Goal: Information Seeking & Learning: Learn about a topic

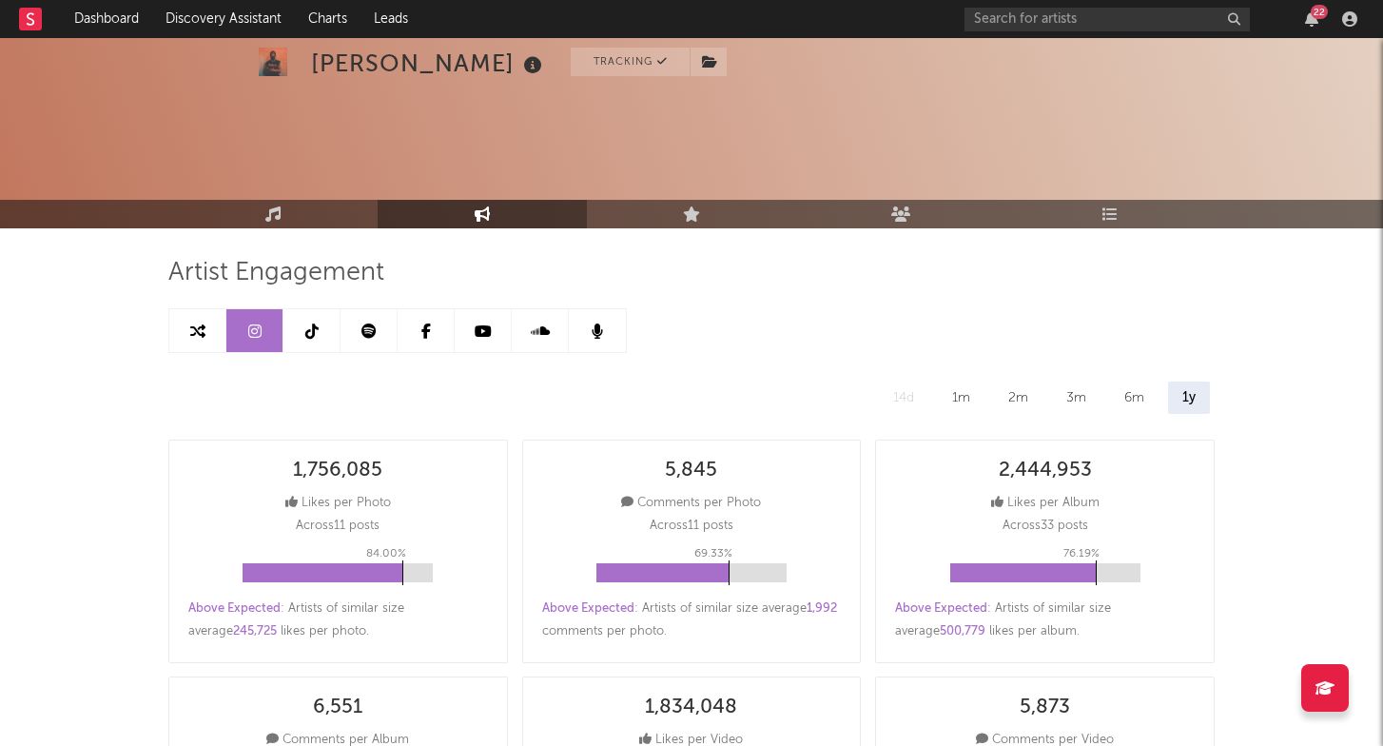
select select "6m"
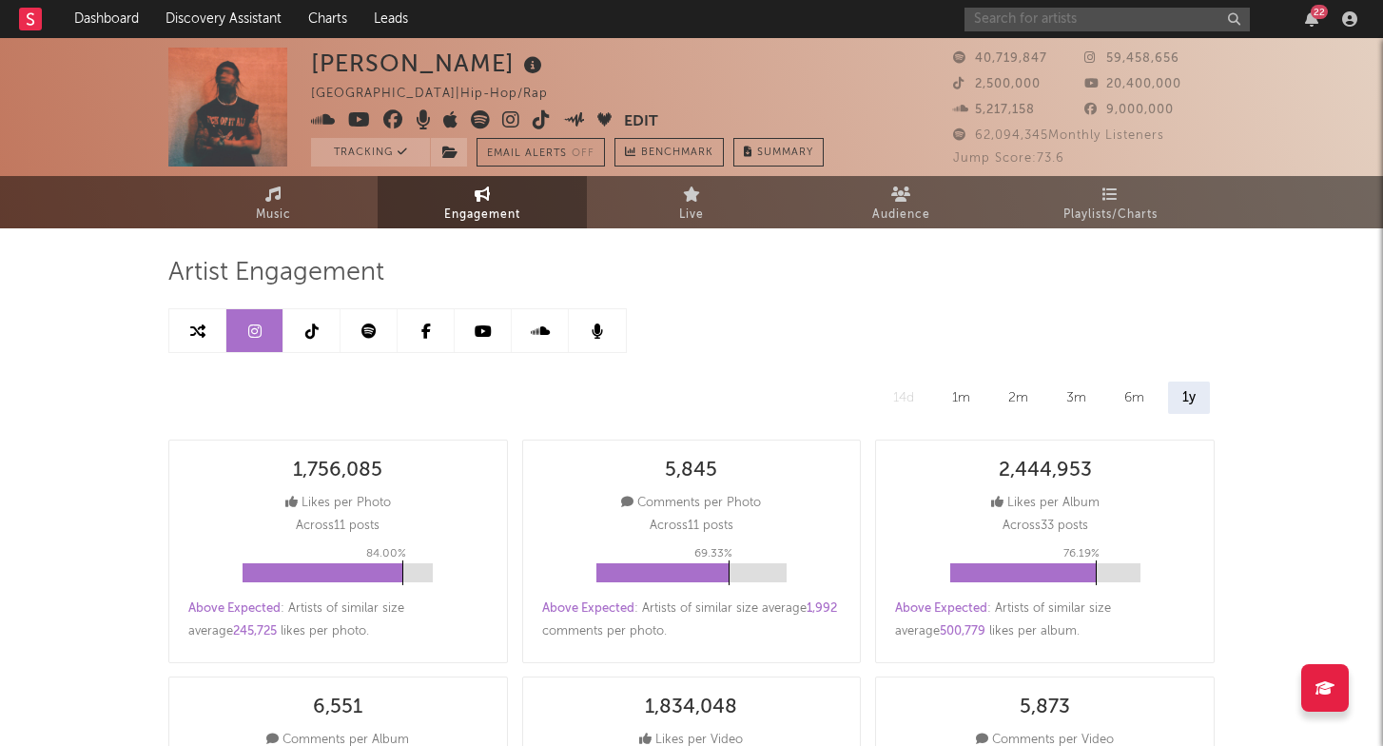
click at [1144, 20] on input "text" at bounding box center [1107, 20] width 285 height 24
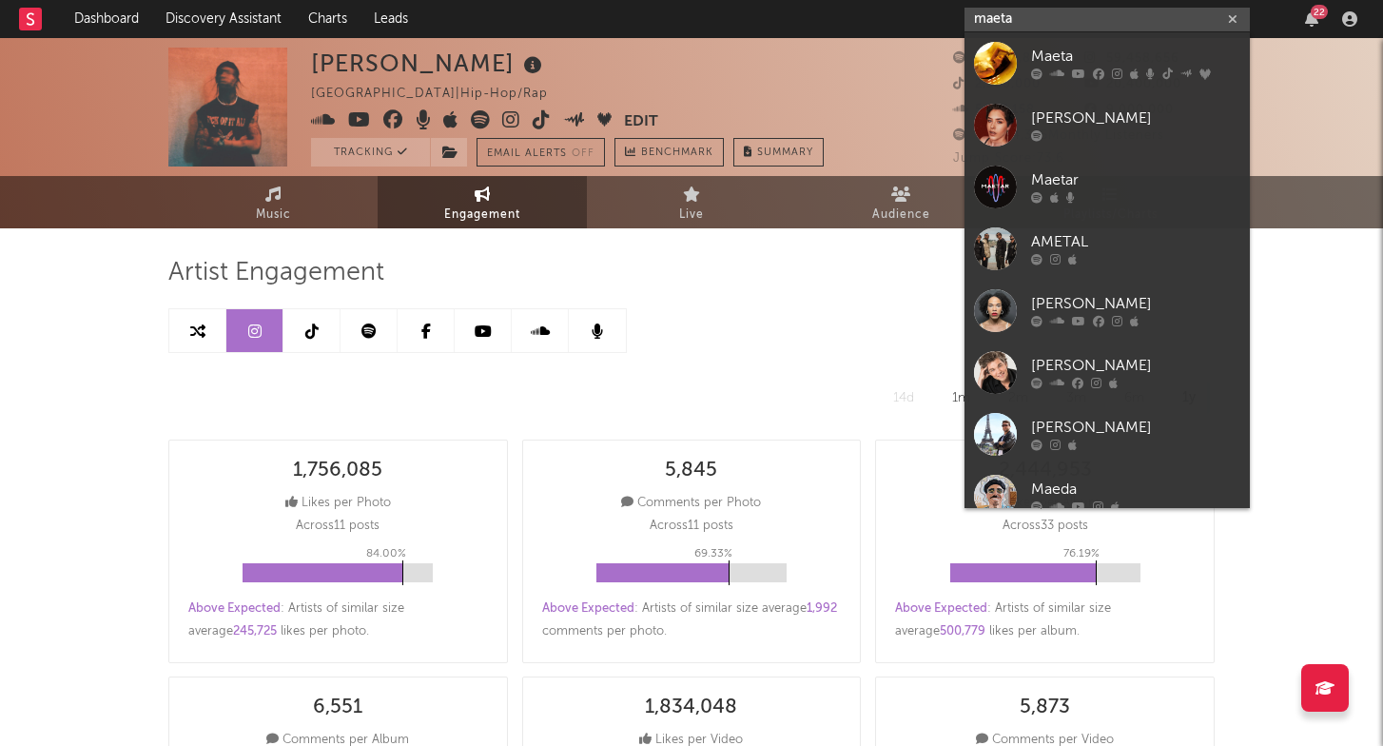
type input "mate"
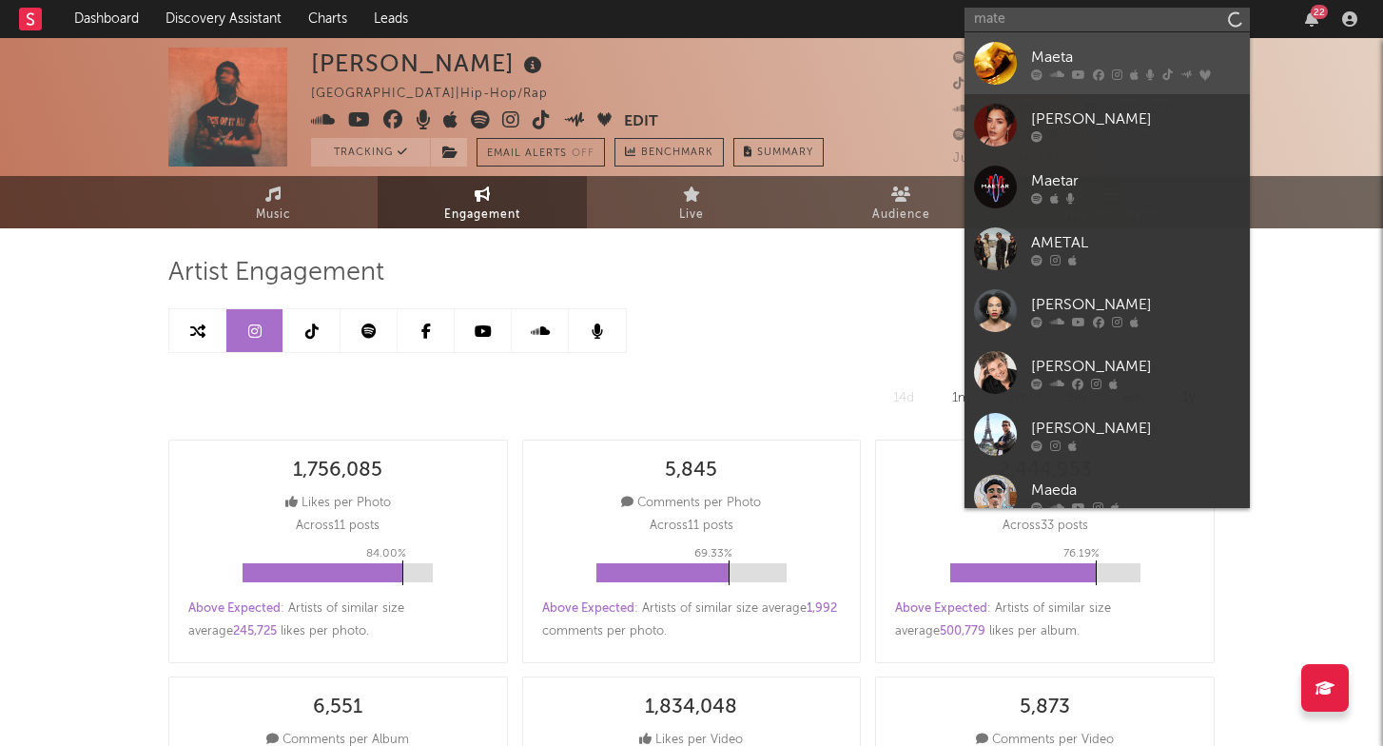
drag, startPoint x: 1144, startPoint y: 20, endPoint x: 1103, endPoint y: 79, distance: 72.3
click at [1103, 79] on icon at bounding box center [1098, 73] width 11 height 11
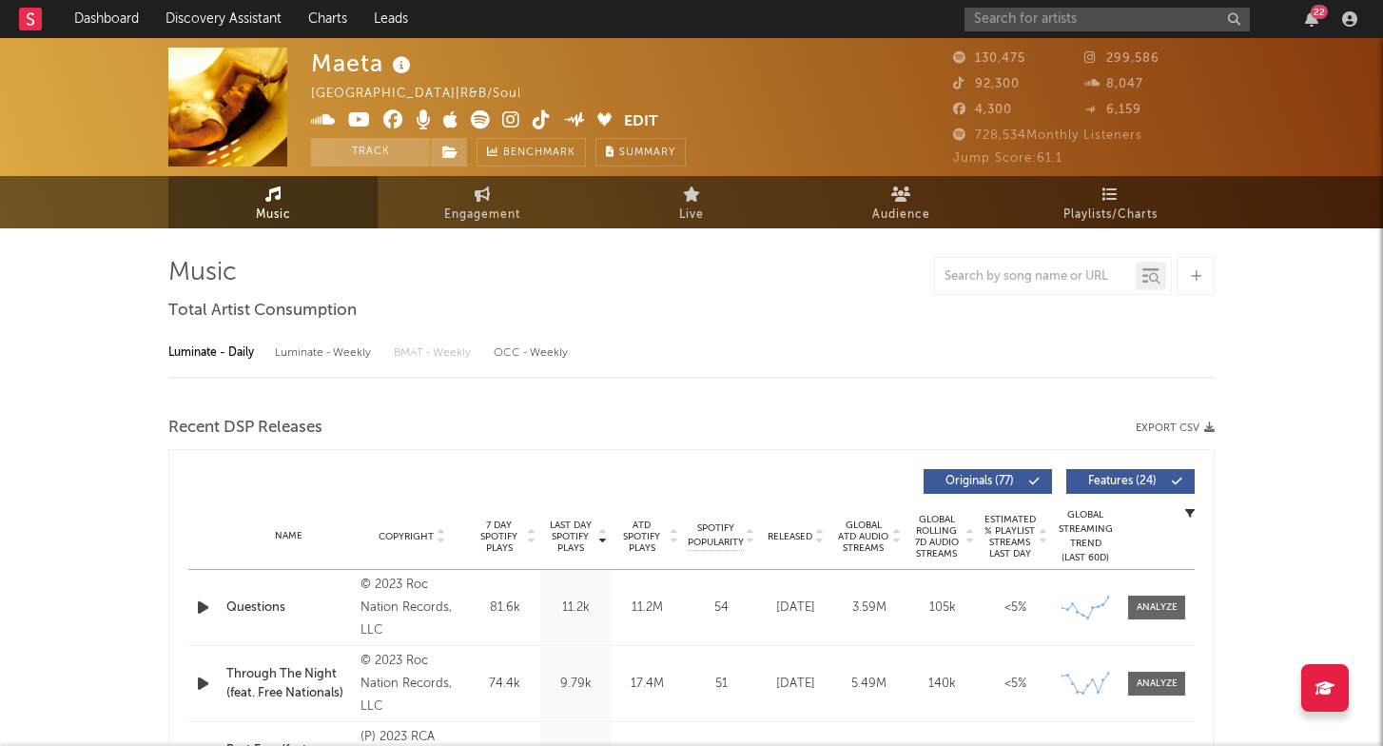
select select "6m"
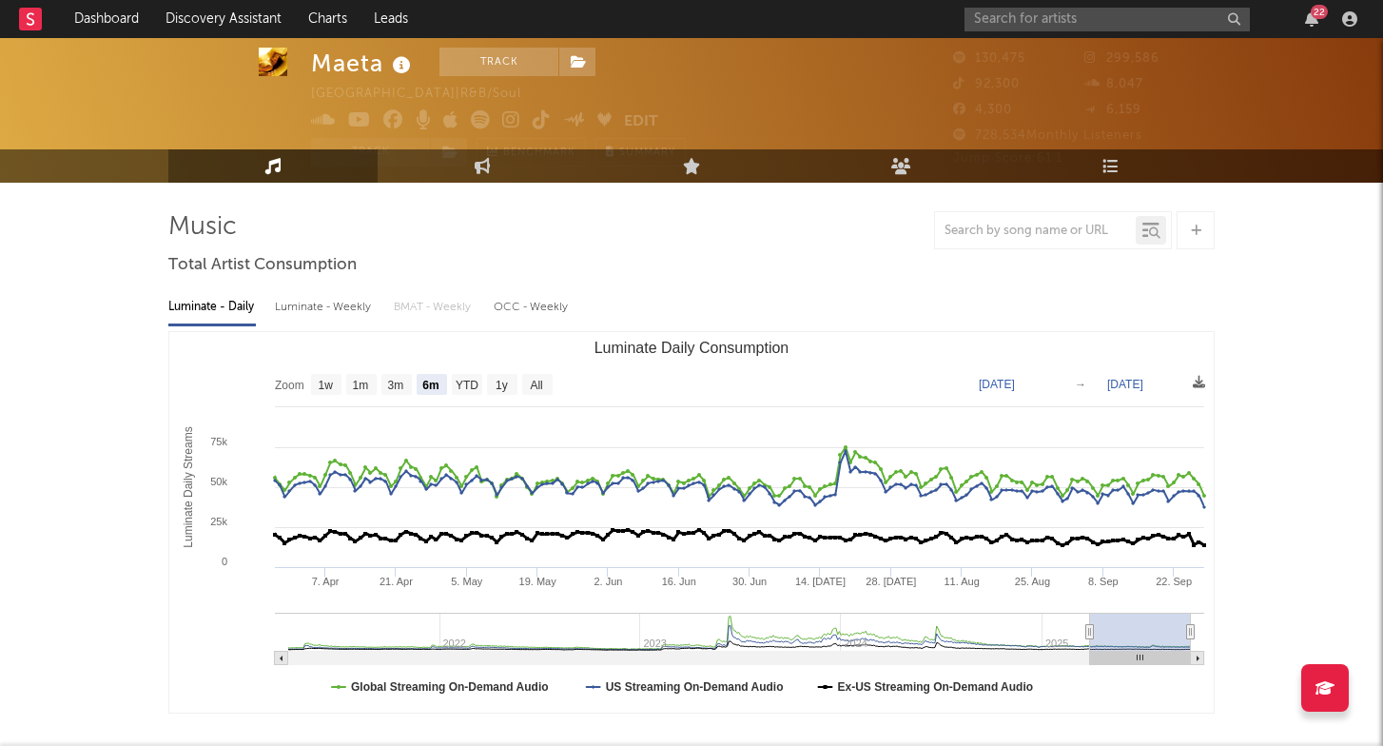
scroll to position [45, 0]
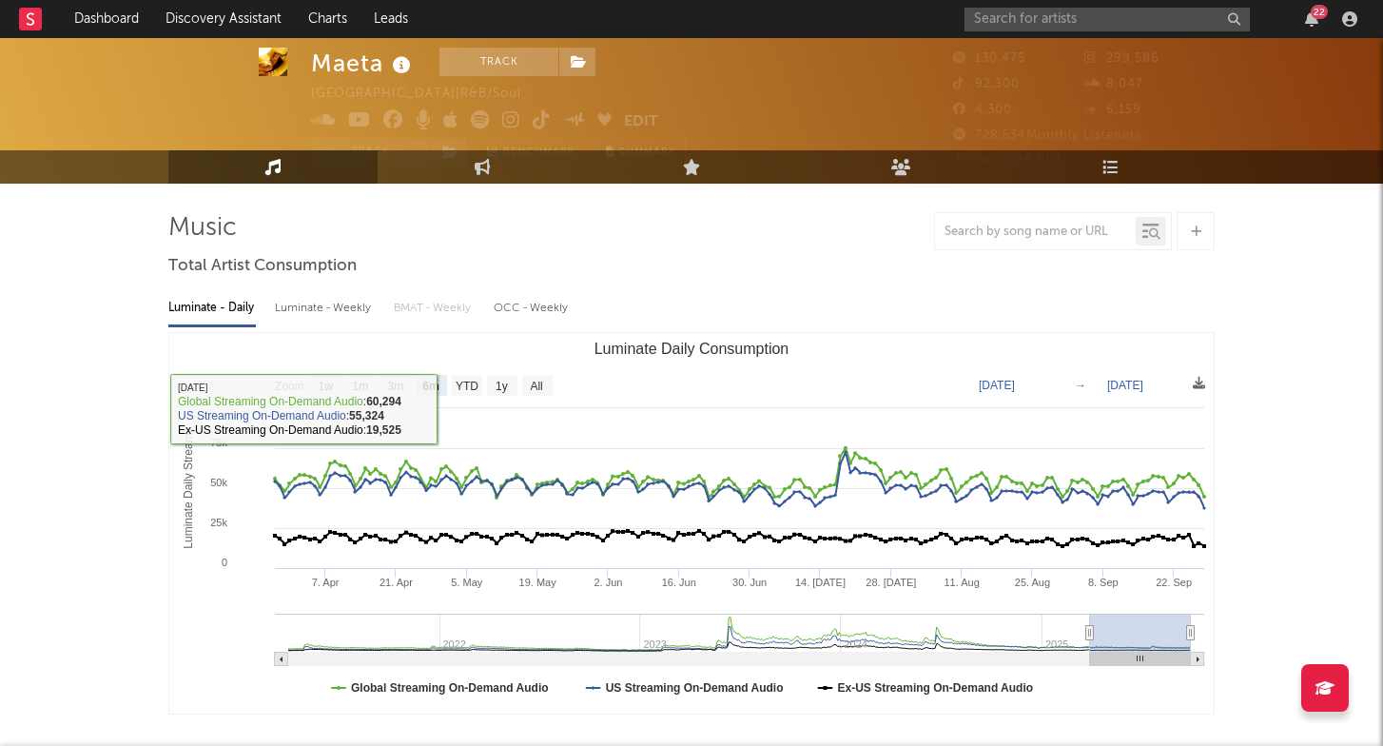
click at [356, 308] on div "Luminate - Weekly" at bounding box center [325, 308] width 100 height 32
select select "6m"
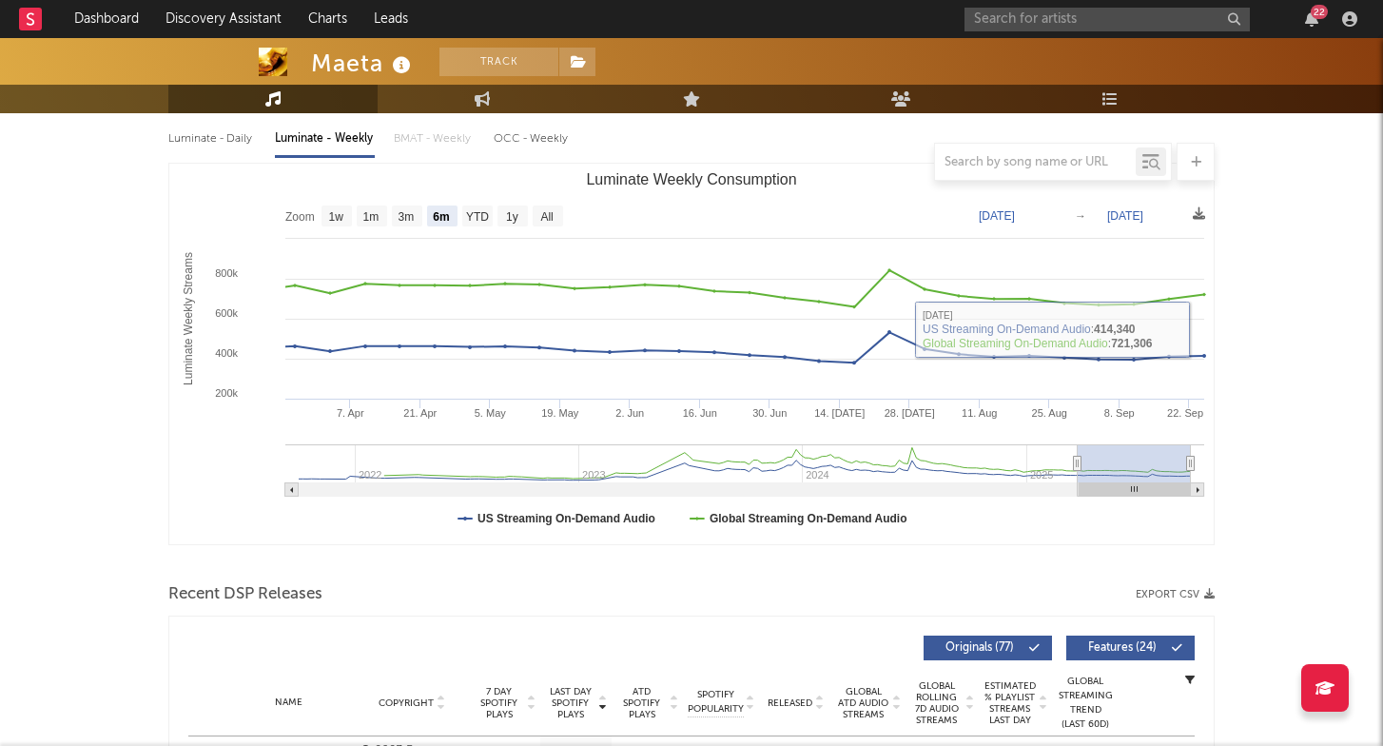
scroll to position [215, 0]
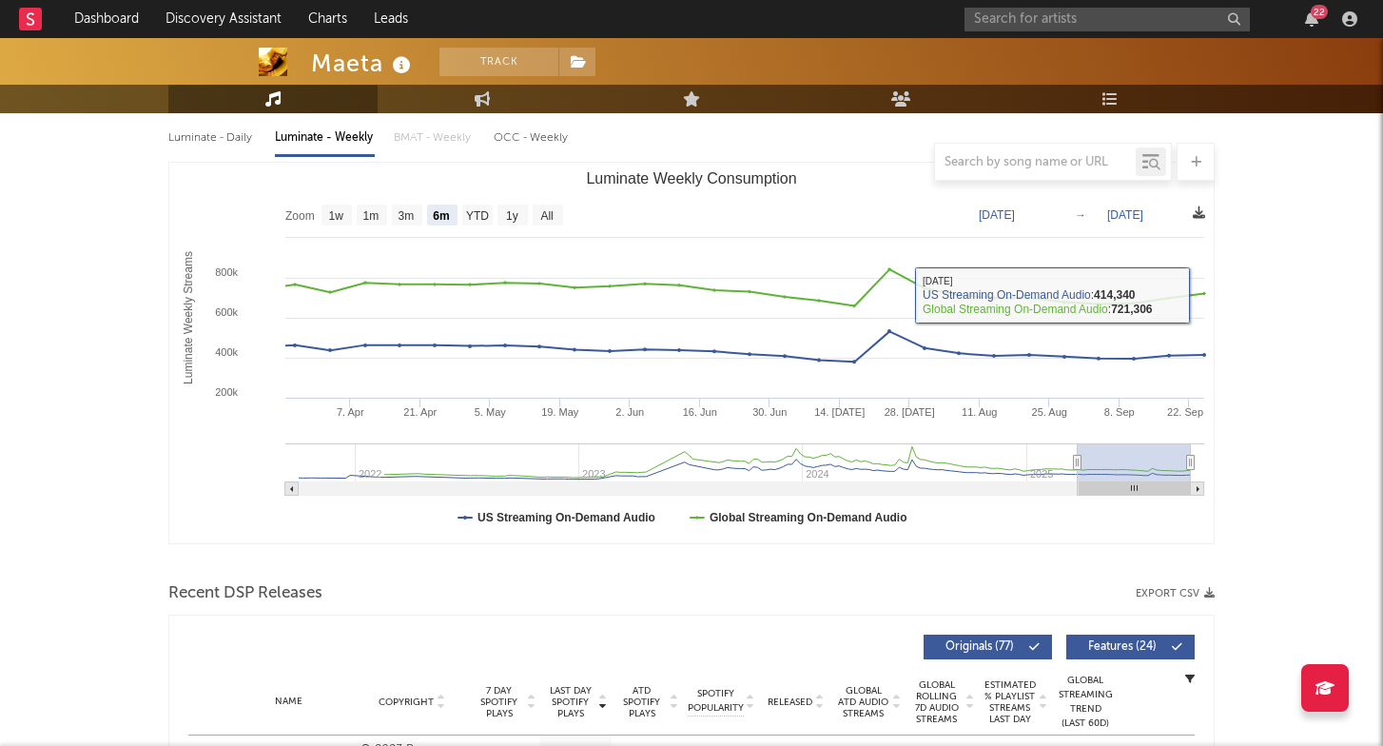
click at [1194, 216] on icon at bounding box center [1199, 212] width 12 height 12
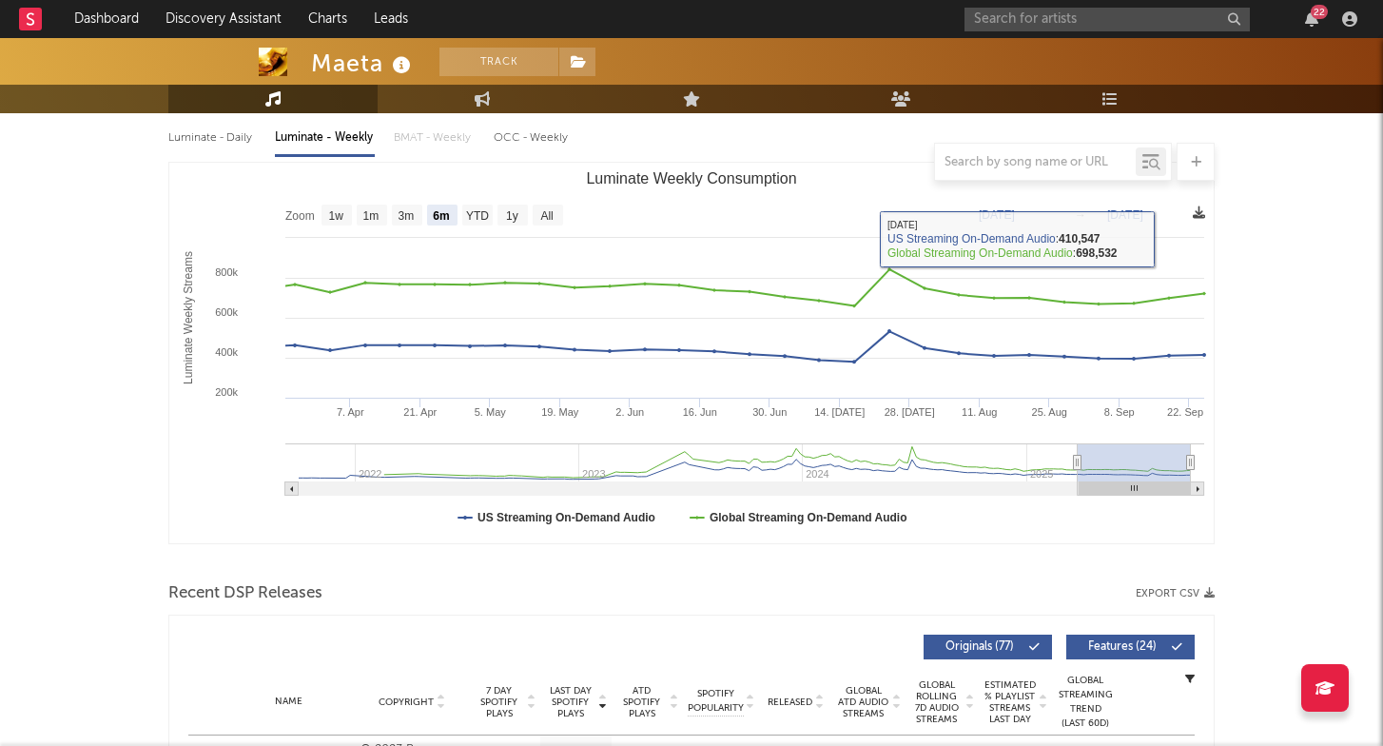
click at [1201, 210] on icon at bounding box center [1199, 212] width 12 height 12
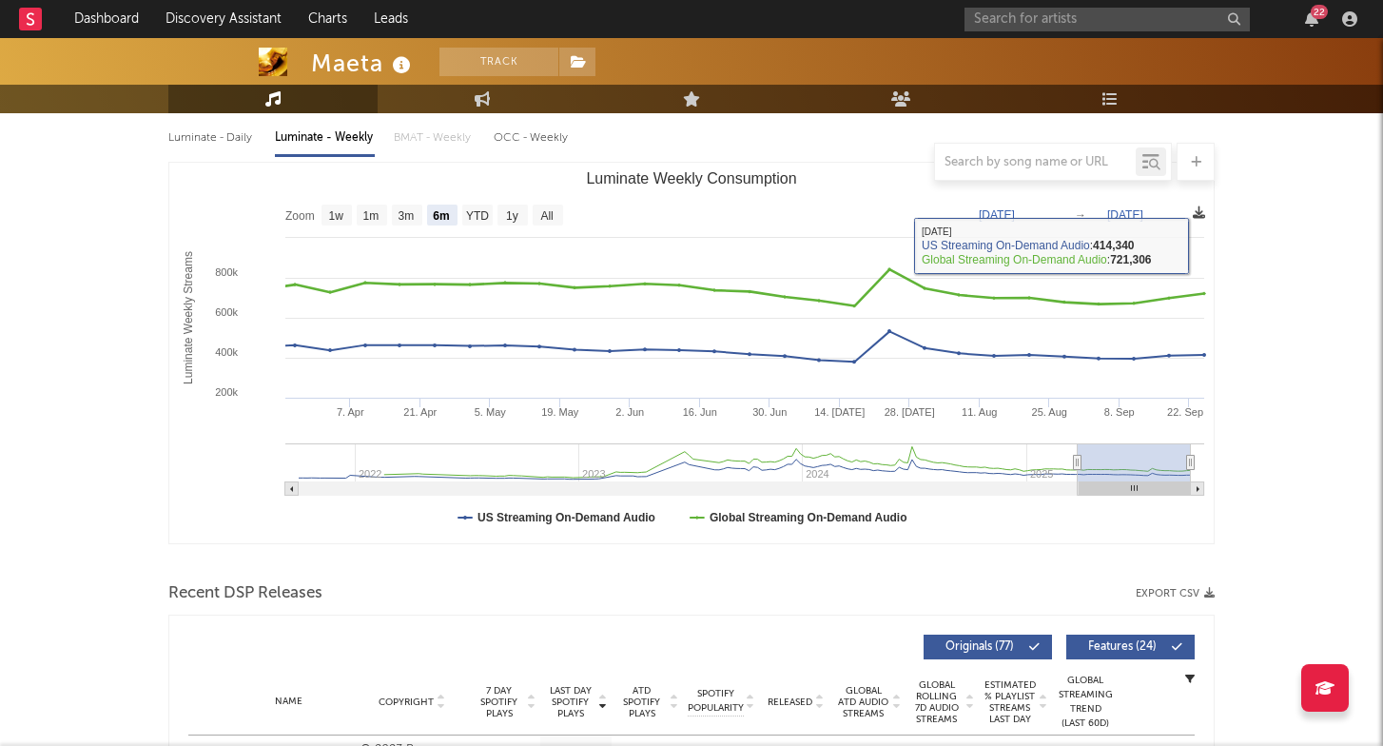
click at [1200, 219] on span at bounding box center [1199, 214] width 12 height 23
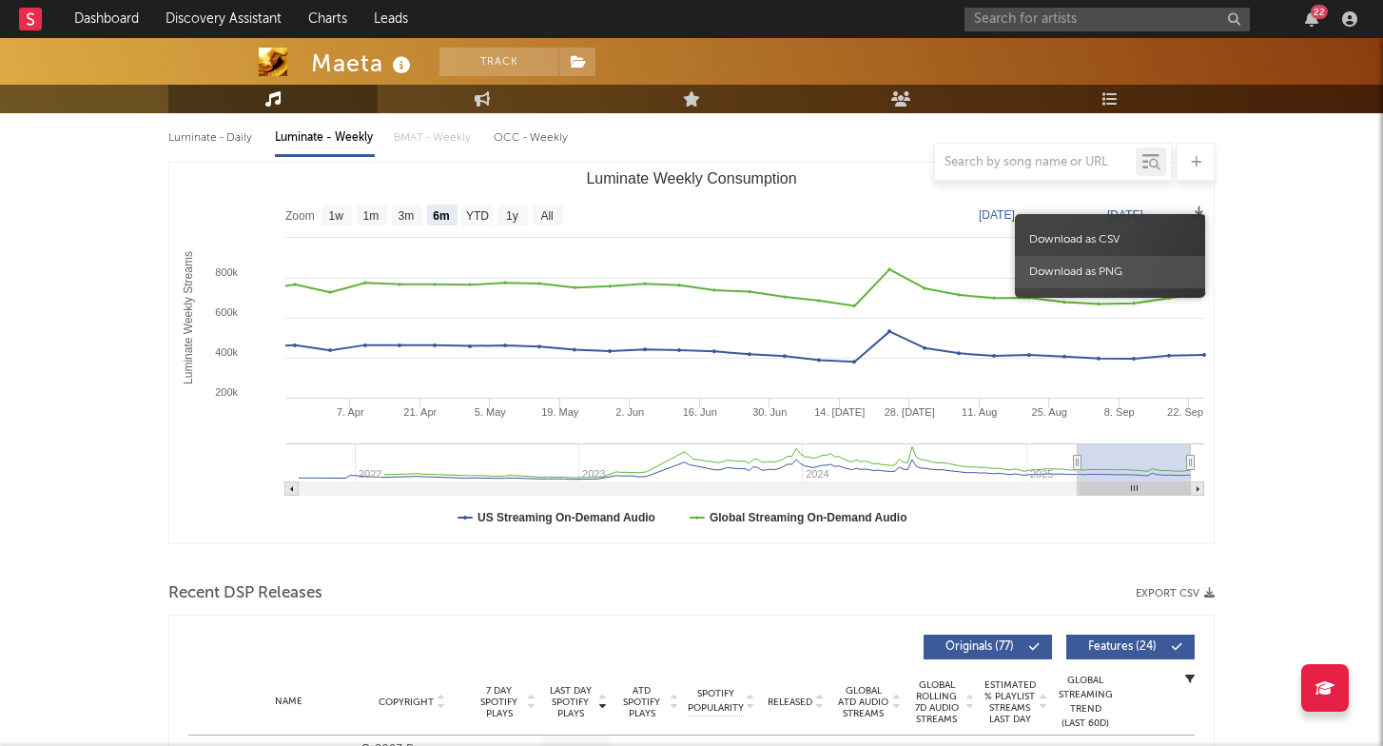
click at [1173, 269] on span "Download as PNG" at bounding box center [1110, 272] width 190 height 32
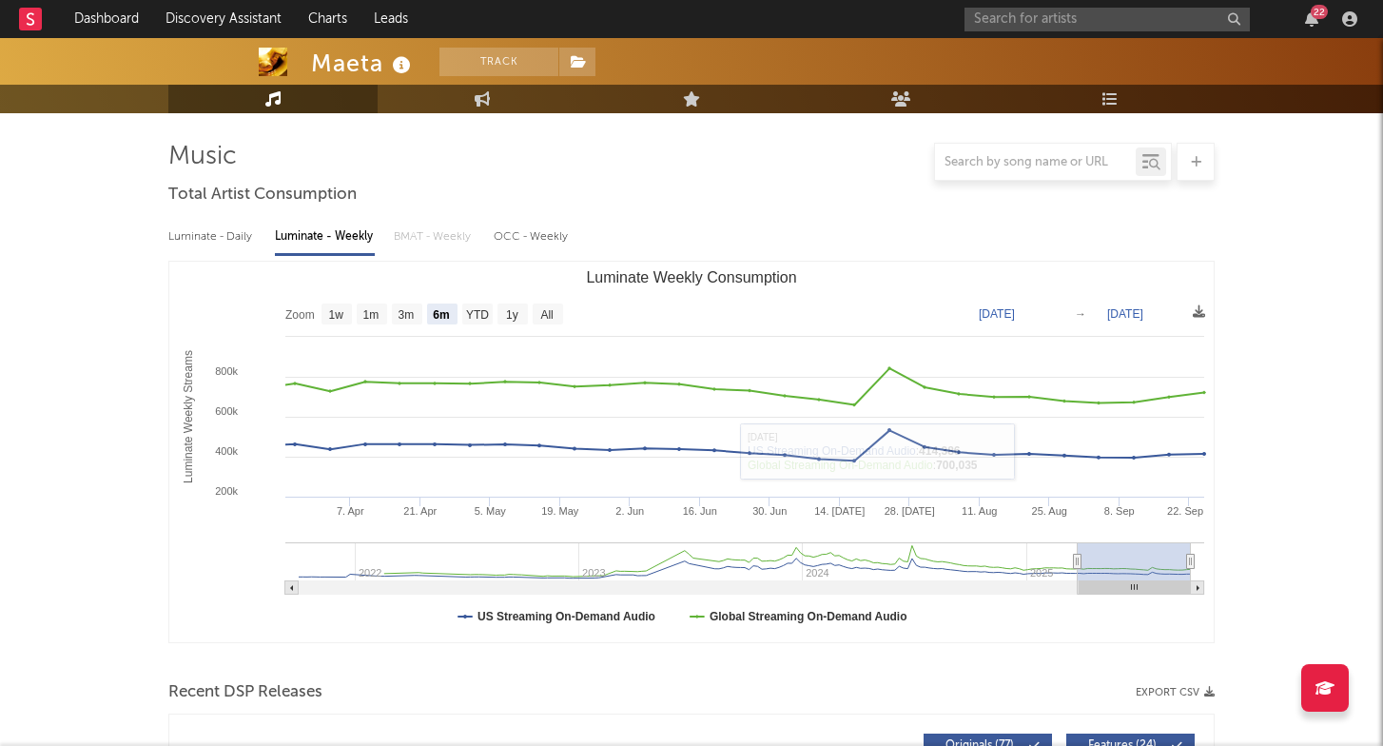
scroll to position [117, 0]
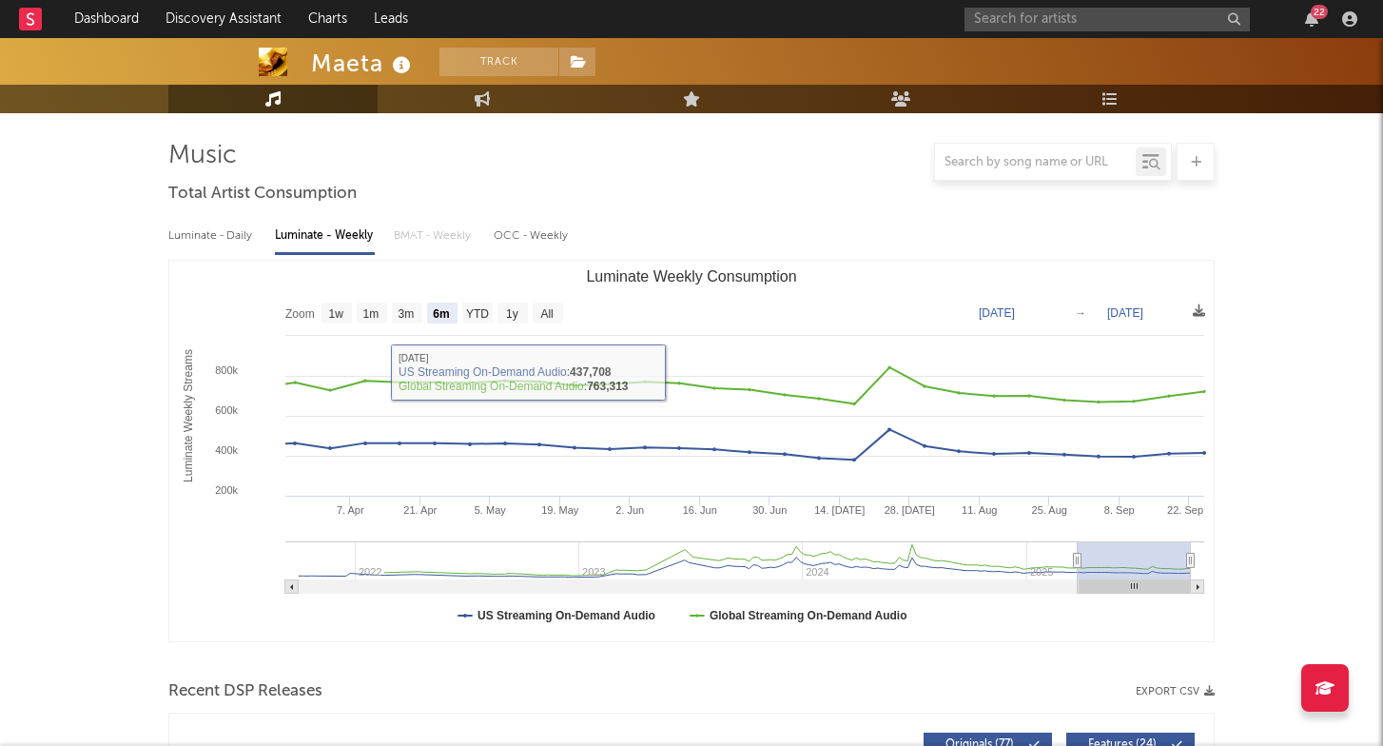
click at [439, 234] on div "Luminate - Daily Luminate - Weekly BMAT - Weekly OCC - Weekly" at bounding box center [691, 236] width 1046 height 32
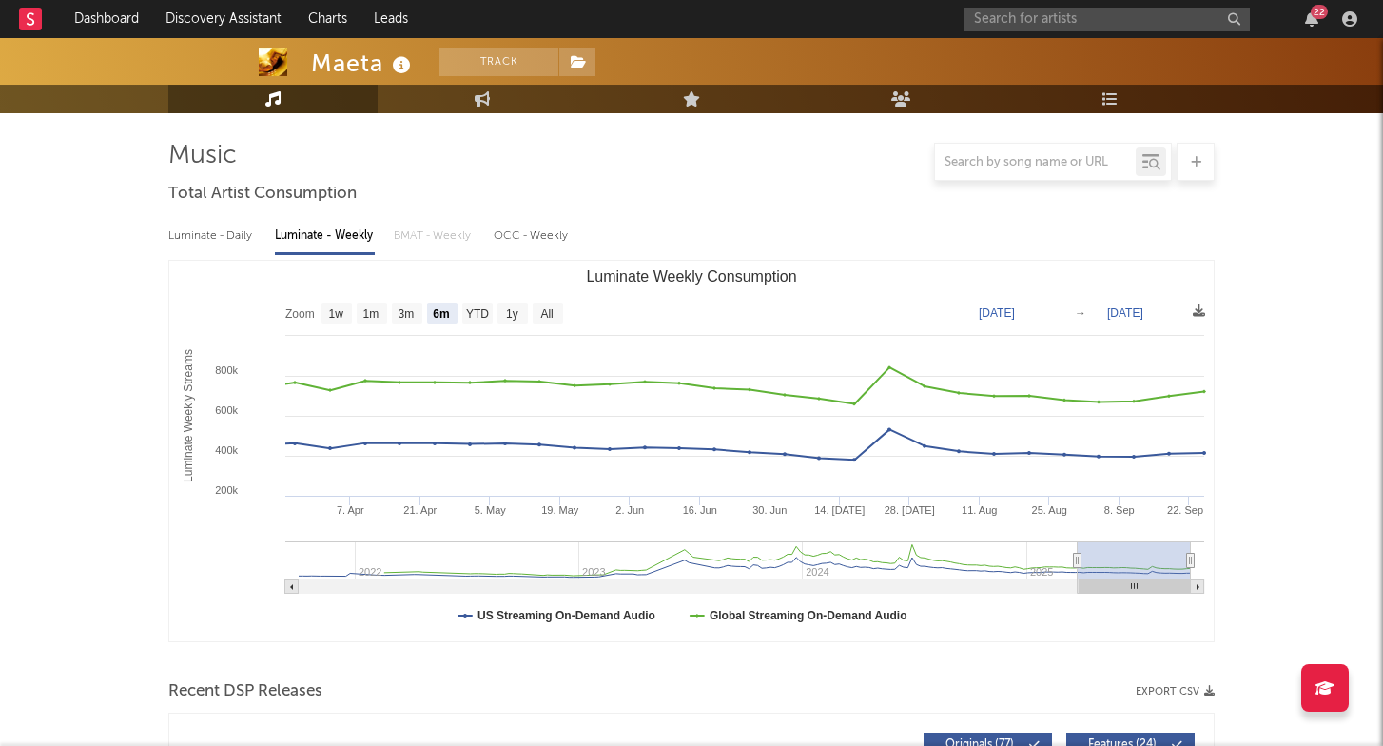
click at [550, 237] on div "OCC - Weekly" at bounding box center [532, 236] width 76 height 32
select select "6m"
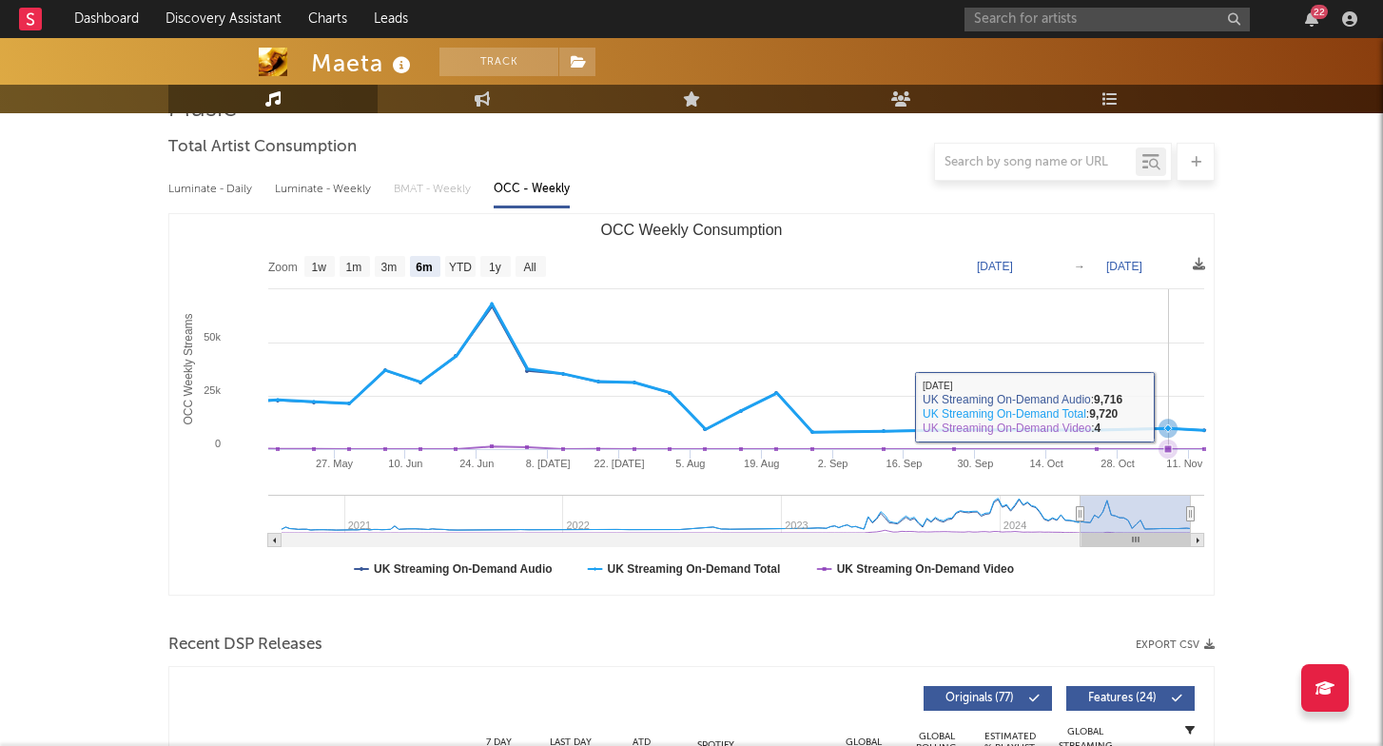
scroll to position [177, 0]
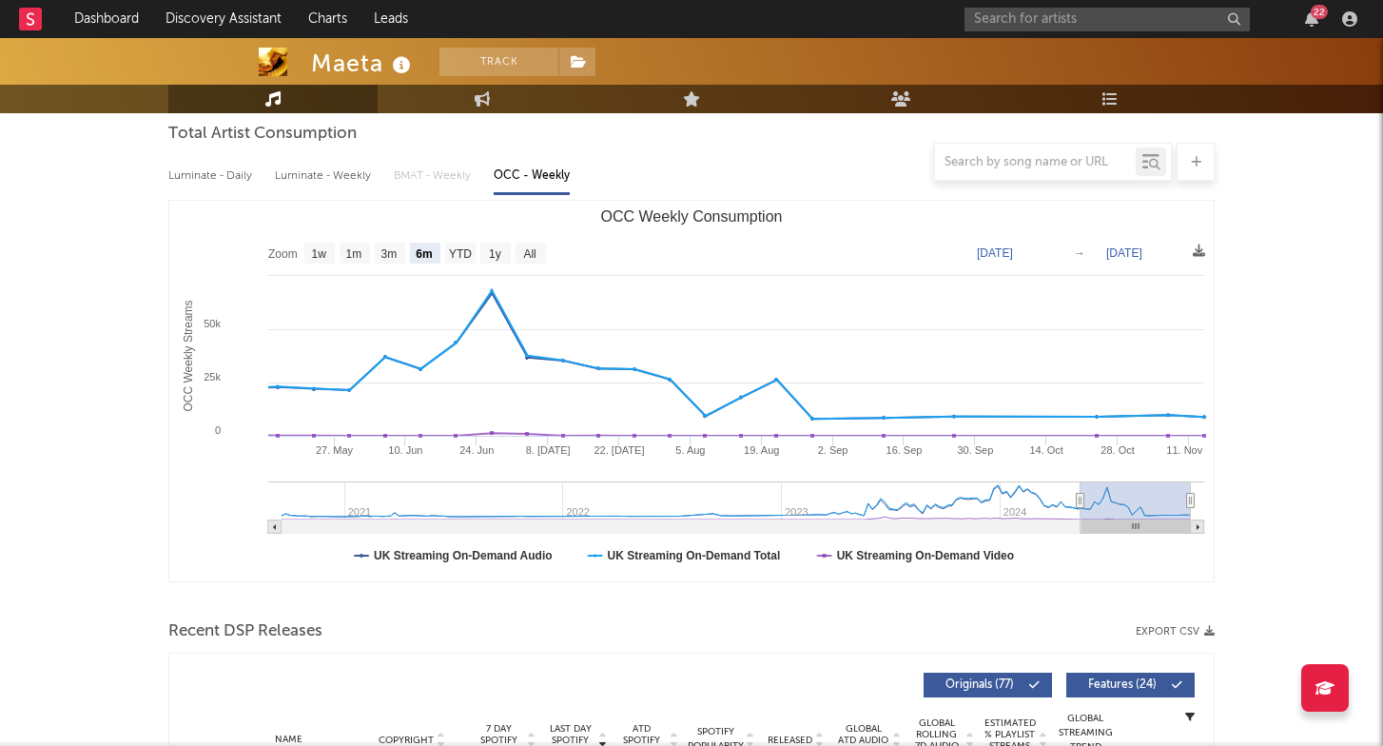
click at [350, 177] on div at bounding box center [691, 162] width 1046 height 38
click at [338, 166] on div at bounding box center [691, 162] width 1046 height 38
click at [322, 182] on div "Luminate - Weekly" at bounding box center [325, 176] width 100 height 32
select select "6m"
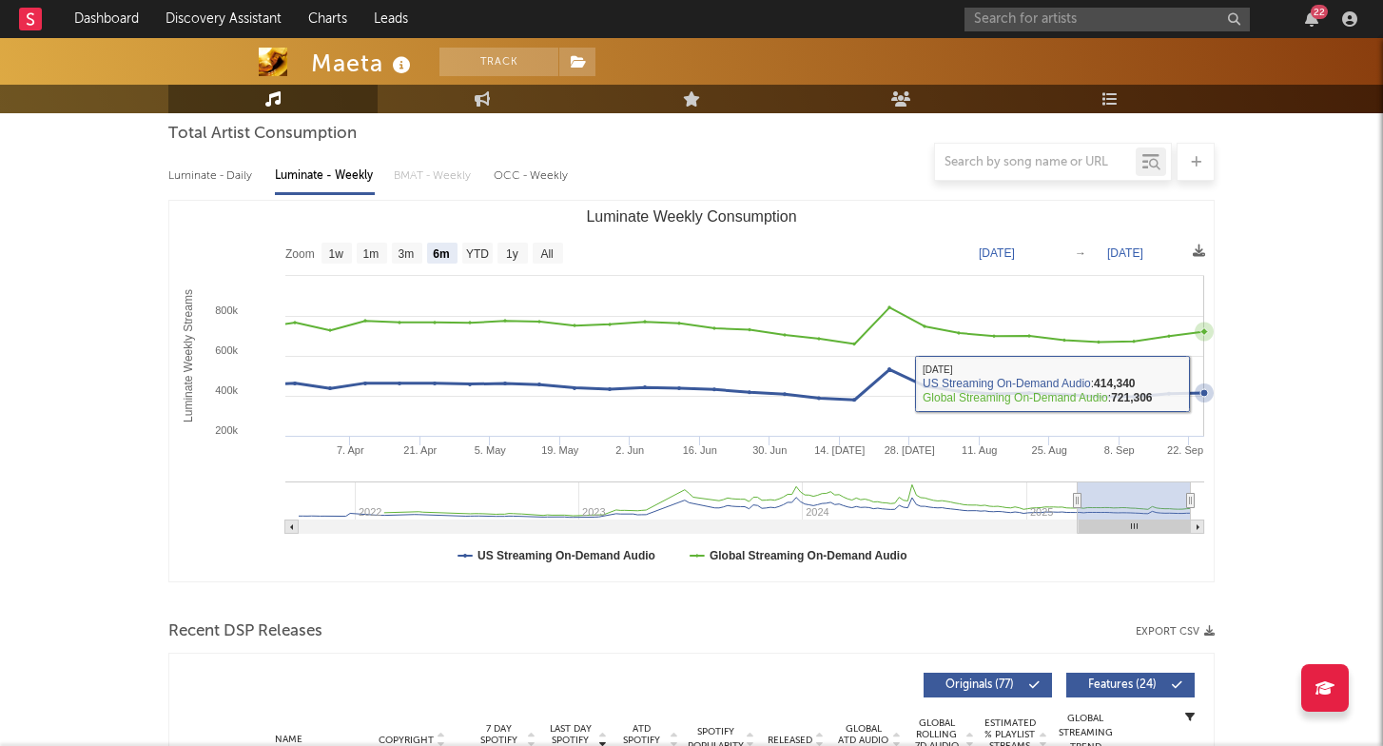
click at [1199, 383] on icon "Luminate Weekly Consumption" at bounding box center [733, 384] width 944 height 30
